Goal: Task Accomplishment & Management: Use online tool/utility

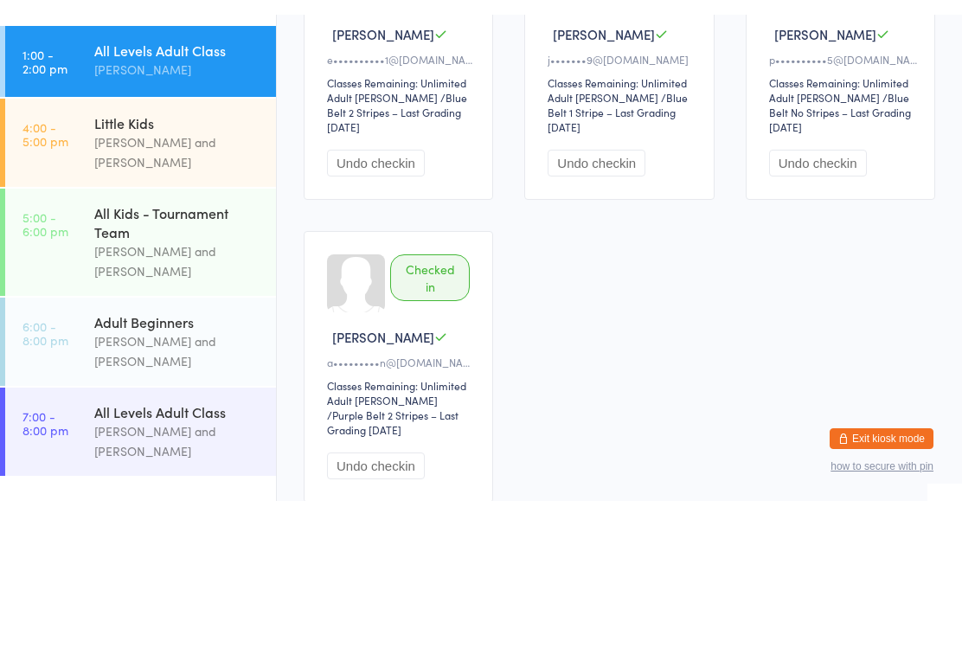
scroll to position [146, 0]
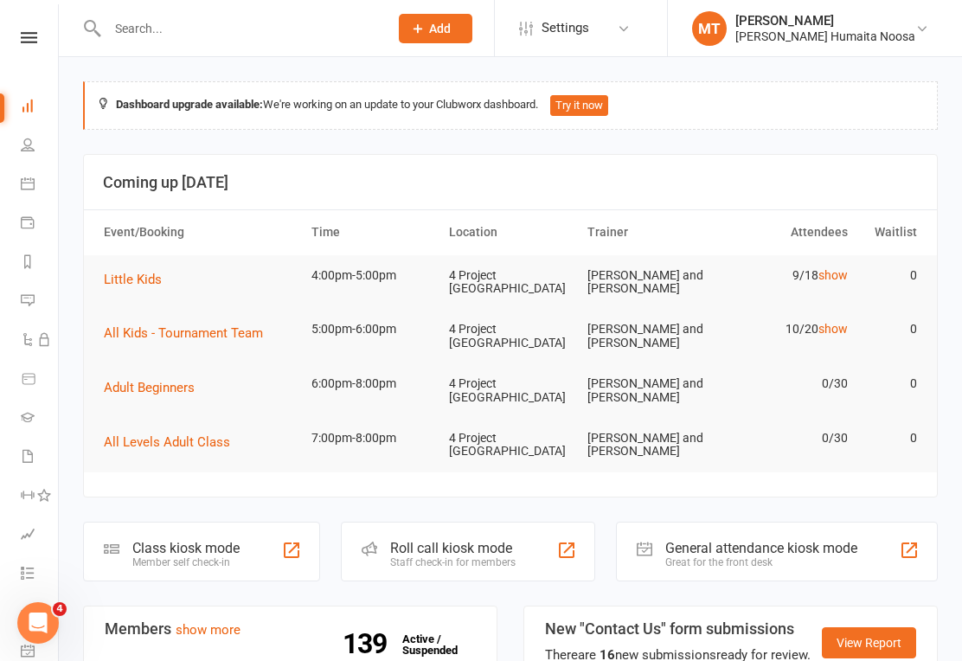
click at [24, 56] on div "Clubworx" at bounding box center [29, 60] width 58 height 56
click at [22, 41] on icon at bounding box center [29, 37] width 16 height 11
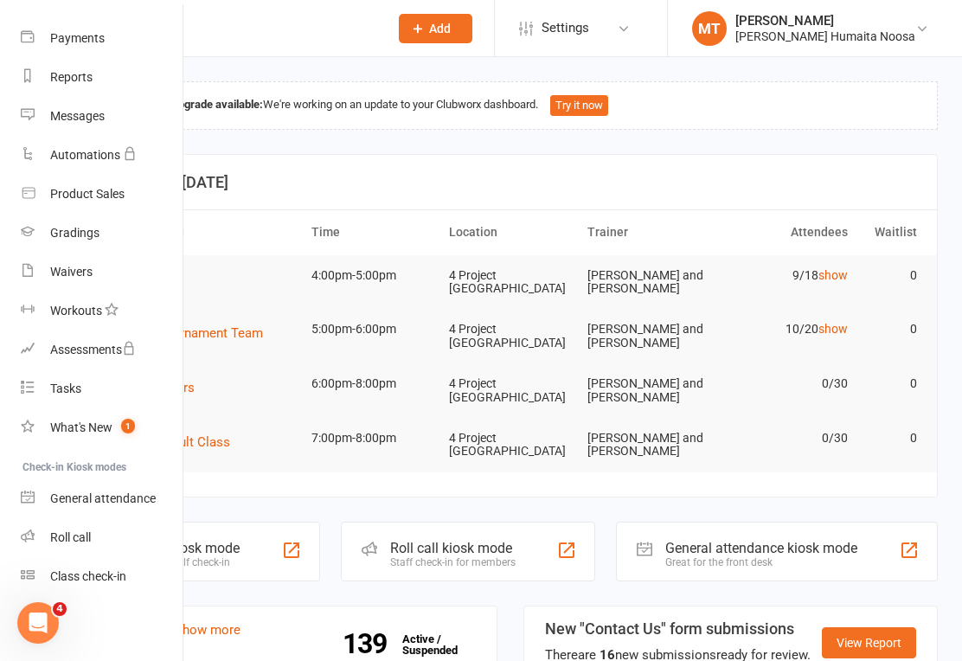
scroll to position [171, 0]
click at [102, 573] on div "Class check-in" at bounding box center [88, 576] width 76 height 14
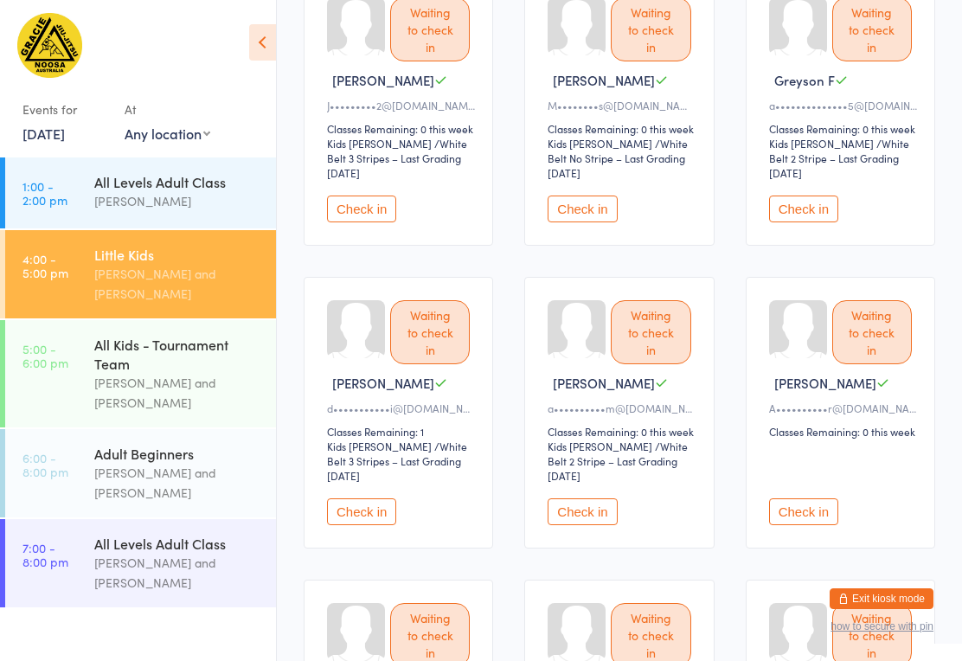
scroll to position [274, 0]
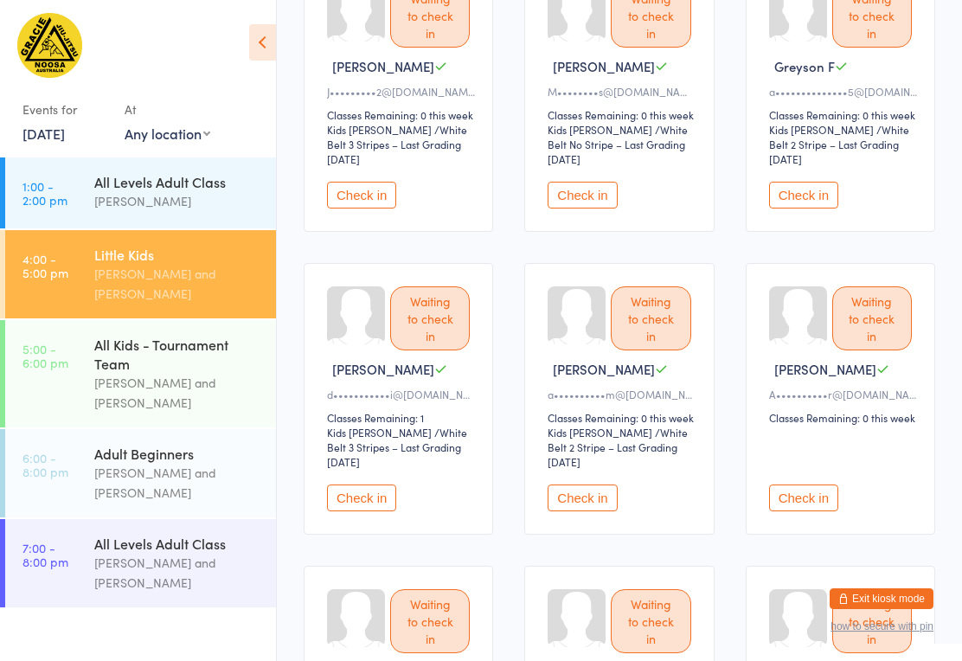
click at [346, 492] on button "Check in" at bounding box center [361, 497] width 69 height 27
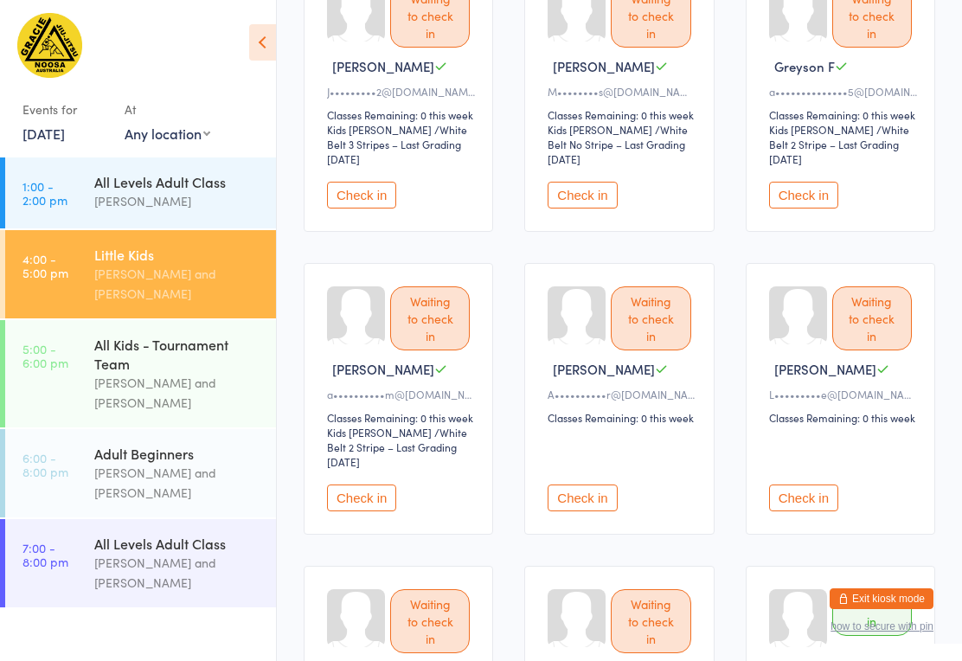
click at [383, 484] on button "Check in" at bounding box center [361, 497] width 69 height 27
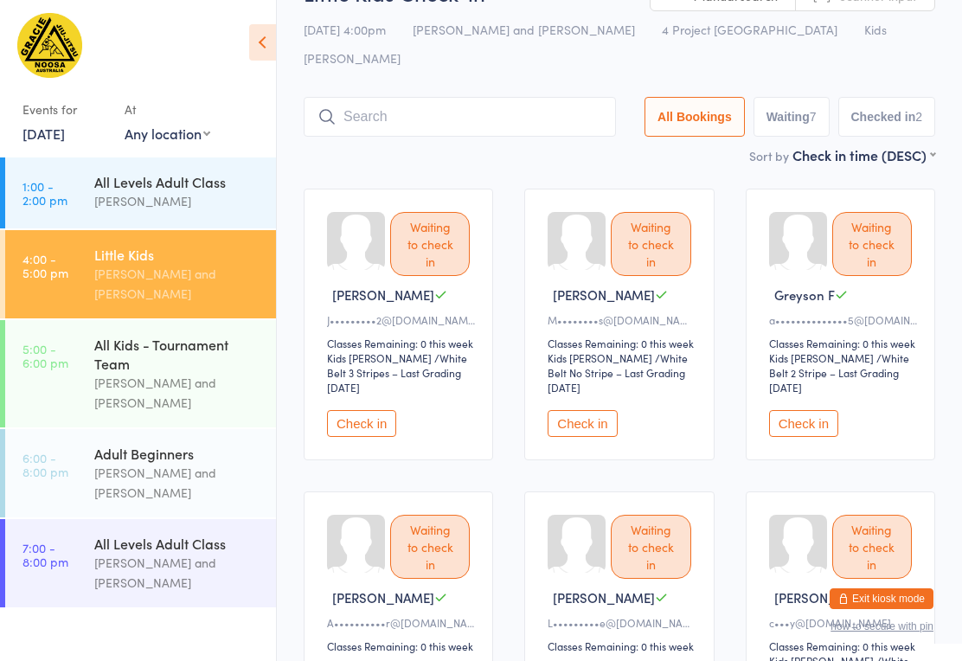
scroll to position [0, 0]
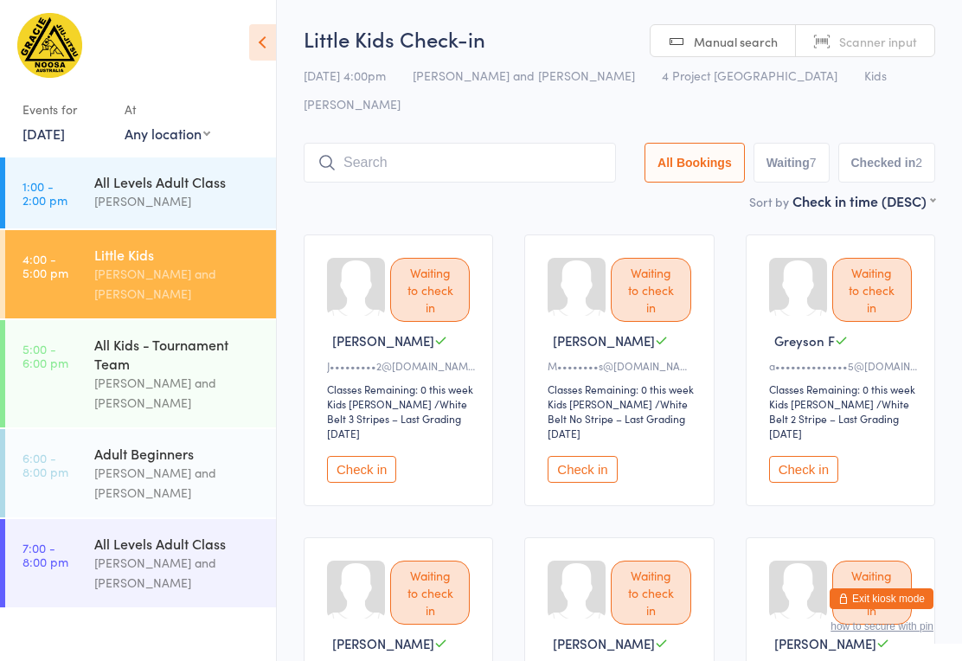
click at [439, 143] on input "search" at bounding box center [460, 163] width 312 height 40
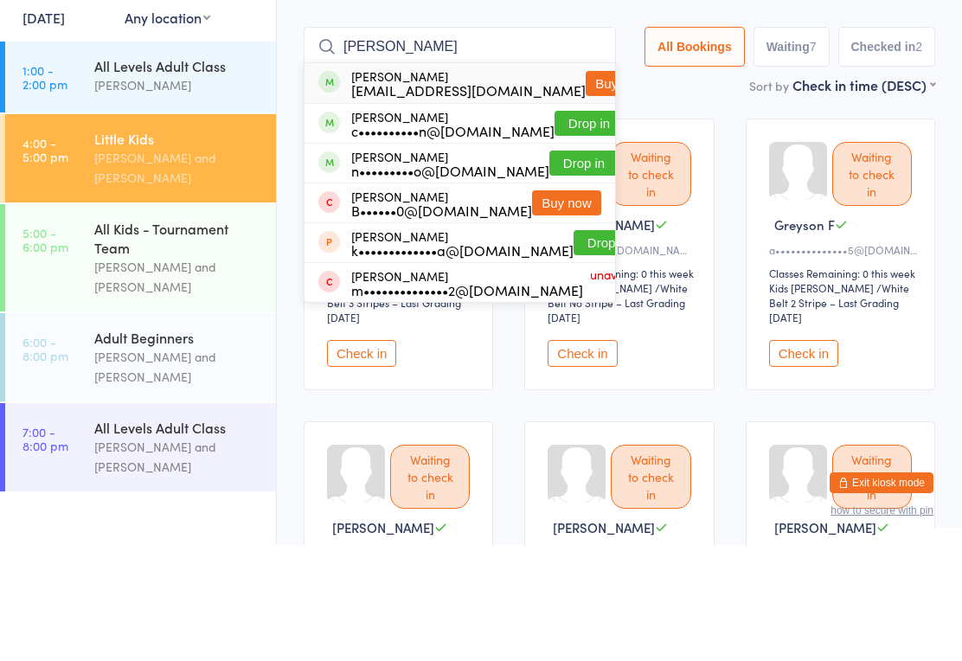
type input "[PERSON_NAME]"
click at [554, 227] on button "Drop in" at bounding box center [588, 239] width 69 height 25
